Goal: Use online tool/utility: Use online tool/utility

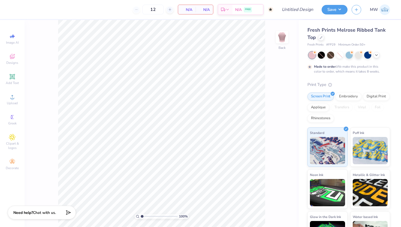
type input "50"
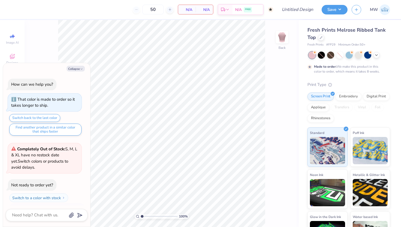
scroll to position [11, 0]
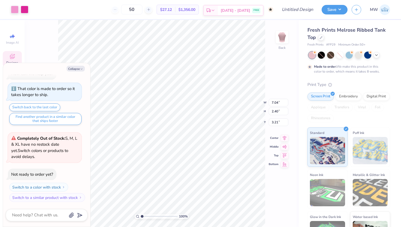
click at [241, 10] on span "[DATE] - [DATE]" at bounding box center [234, 11] width 29 height 6
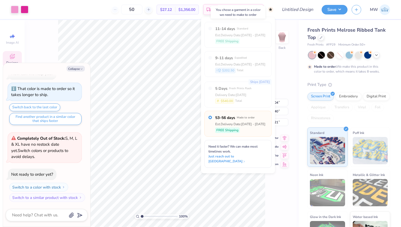
click at [241, 30] on span "Standard" at bounding box center [242, 29] width 11 height 4
click at [248, 8] on span "[DATE] - [DATE]" at bounding box center [234, 11] width 29 height 6
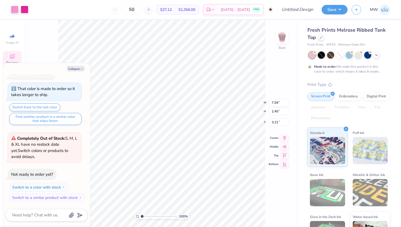
click at [321, 56] on div at bounding box center [320, 55] width 7 height 7
click at [74, 66] on button "Collapse" at bounding box center [75, 69] width 18 height 6
type textarea "x"
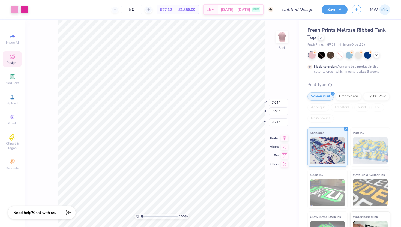
click at [13, 60] on span "Designs" at bounding box center [12, 62] width 12 height 4
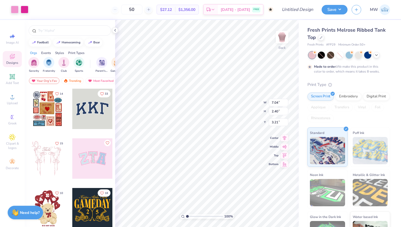
click at [13, 60] on span "Designs" at bounding box center [12, 62] width 12 height 4
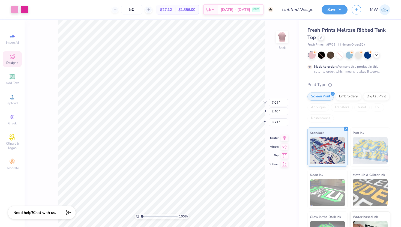
click at [361, 11] on div "MW" at bounding box center [370, 9] width 38 height 11
click at [359, 11] on button "button" at bounding box center [356, 9] width 10 height 10
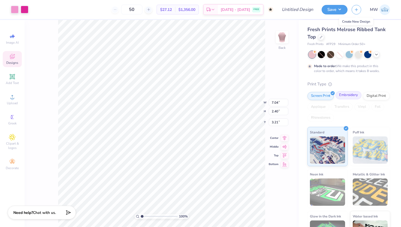
click at [354, 96] on div "Embroidery" at bounding box center [348, 95] width 26 height 8
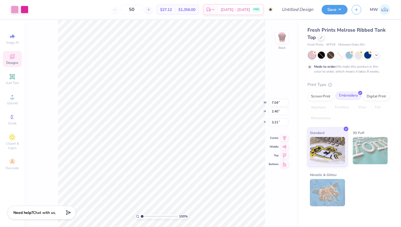
scroll to position [0, 0]
click at [325, 99] on div "Screen Print" at bounding box center [320, 96] width 26 height 8
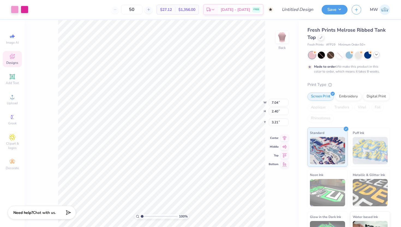
click at [376, 56] on icon at bounding box center [376, 54] width 4 height 4
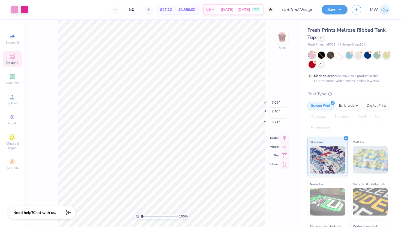
scroll to position [33, 0]
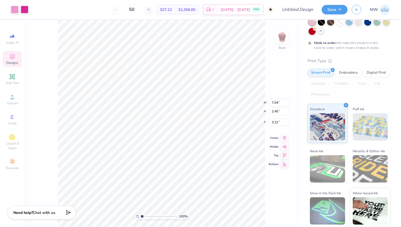
click at [375, 127] on img at bounding box center [369, 126] width 35 height 27
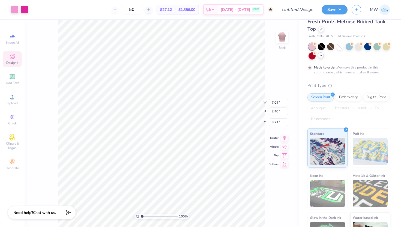
drag, startPoint x: 400, startPoint y: 75, endPoint x: 398, endPoint y: 49, distance: 26.0
click at [398, 49] on div "Fresh Prints Melrose Ribbed Tank Top Fresh Prints # FP29 Minimum Order: 50 + Ma…" at bounding box center [349, 123] width 102 height 207
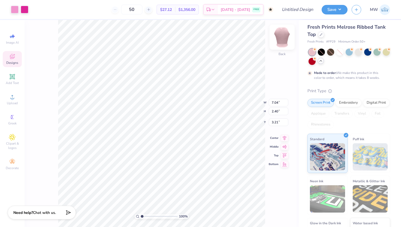
click at [283, 44] on img at bounding box center [282, 37] width 22 height 22
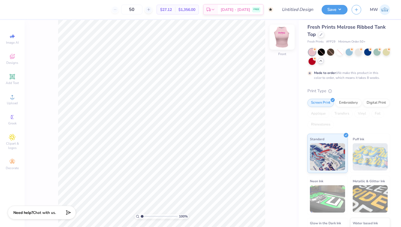
click at [283, 44] on img at bounding box center [282, 37] width 22 height 22
